Goal: Transaction & Acquisition: Purchase product/service

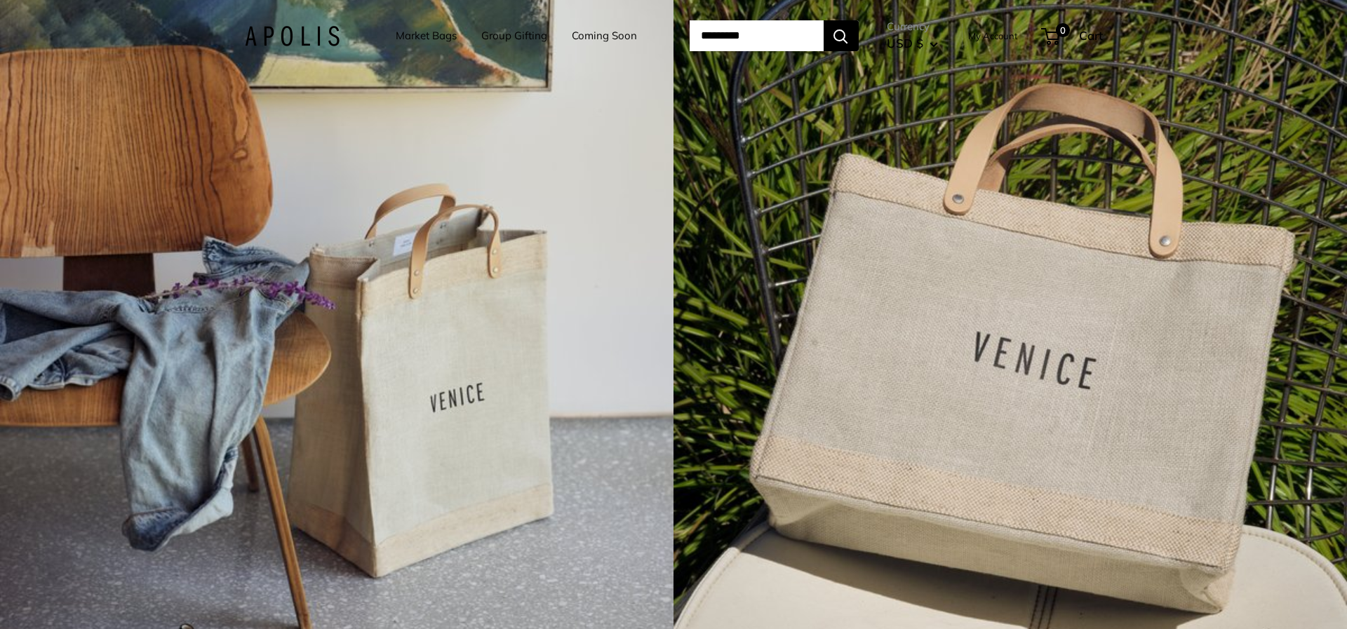
click at [396, 35] on link "Market Bags" at bounding box center [426, 36] width 61 height 20
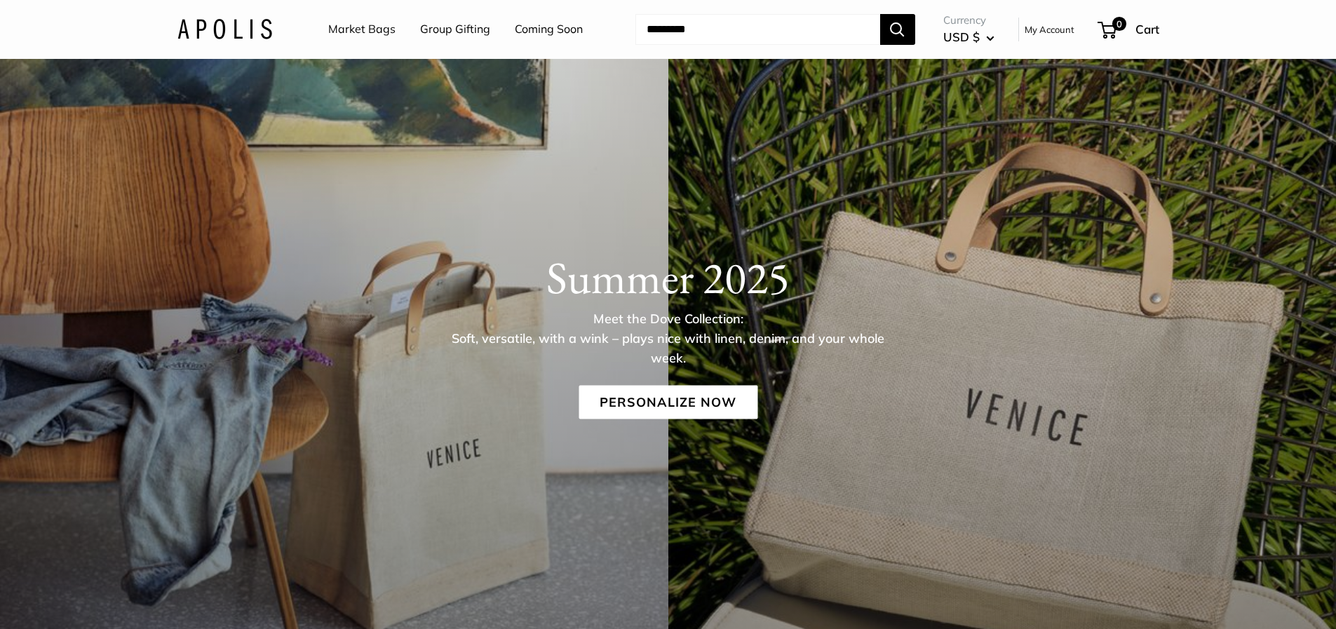
scroll to position [70, 0]
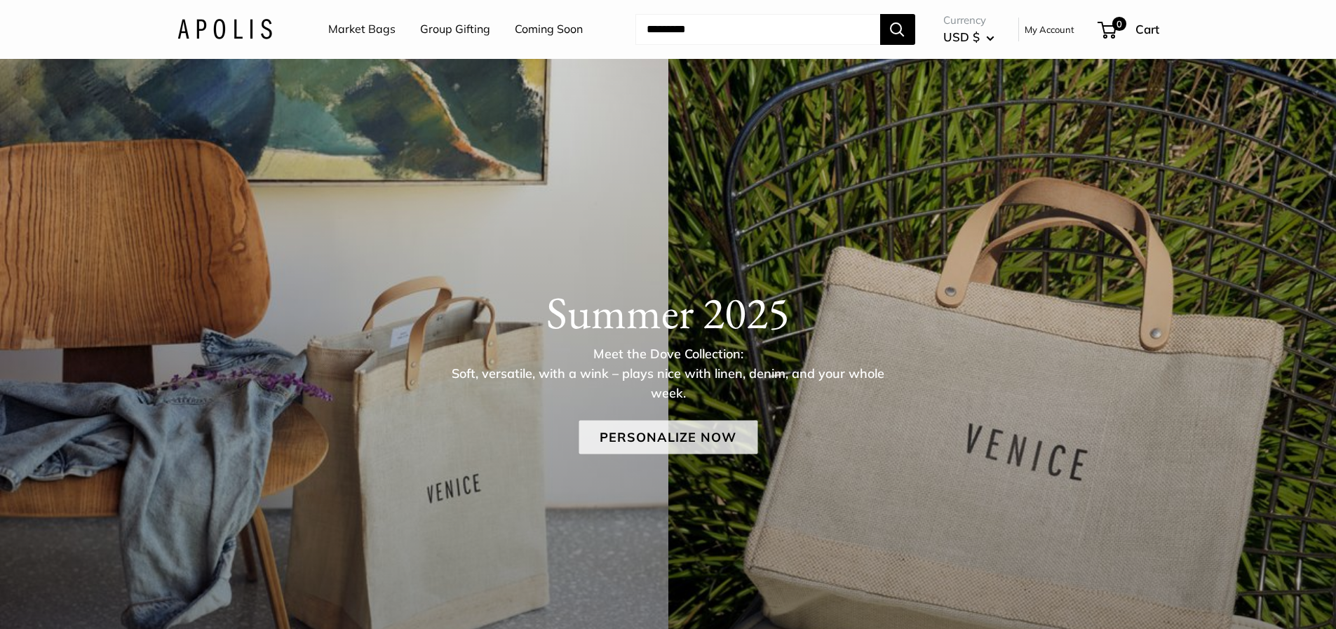
click at [640, 446] on link "Personalize Now" at bounding box center [668, 437] width 179 height 34
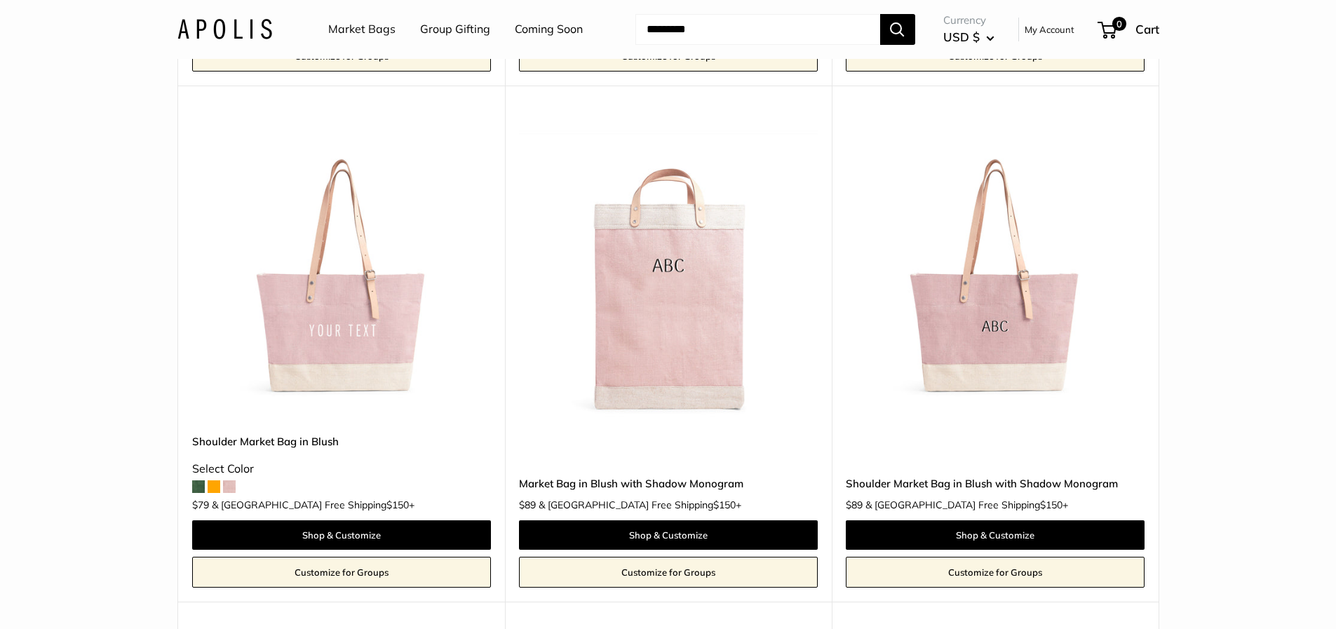
scroll to position [3787, 0]
